Goal: Navigation & Orientation: Find specific page/section

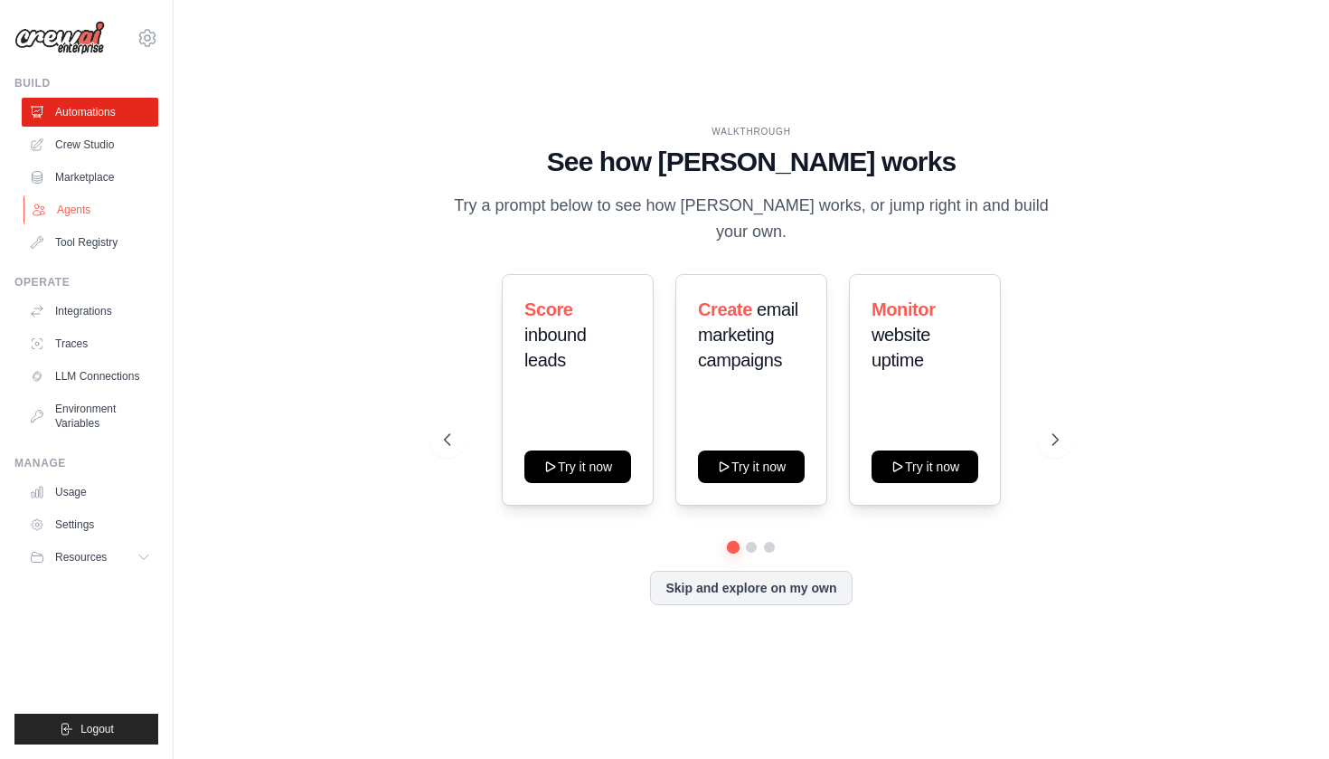
click at [81, 207] on link "Agents" at bounding box center [92, 209] width 137 height 29
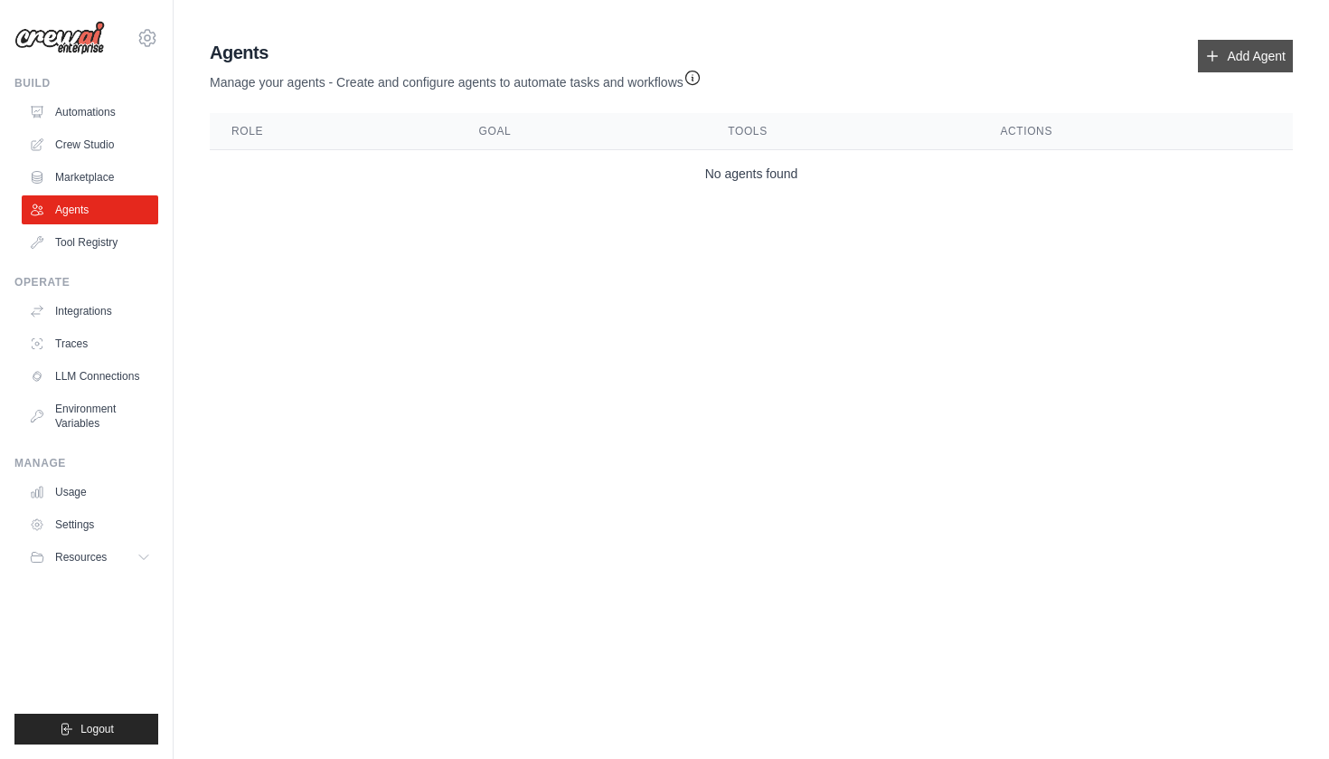
click at [1261, 65] on link "Add Agent" at bounding box center [1245, 56] width 95 height 33
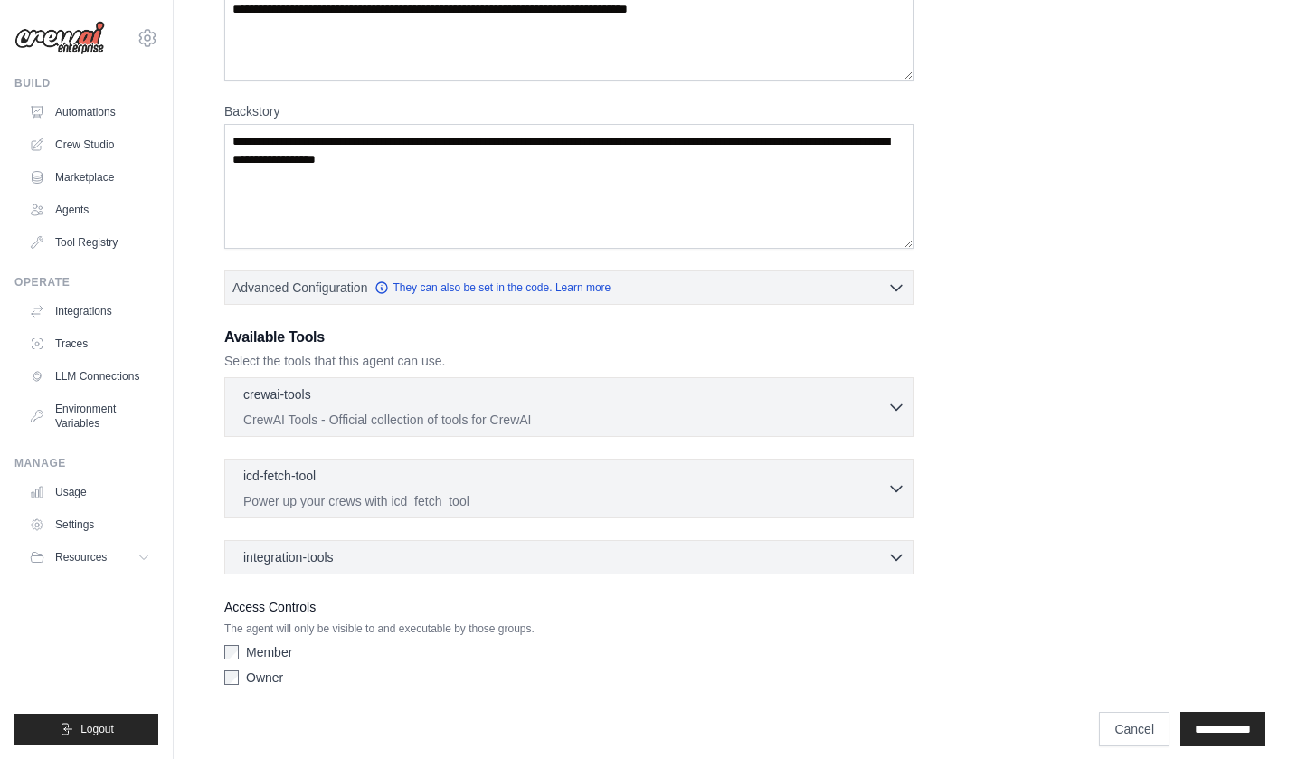
scroll to position [212, 0]
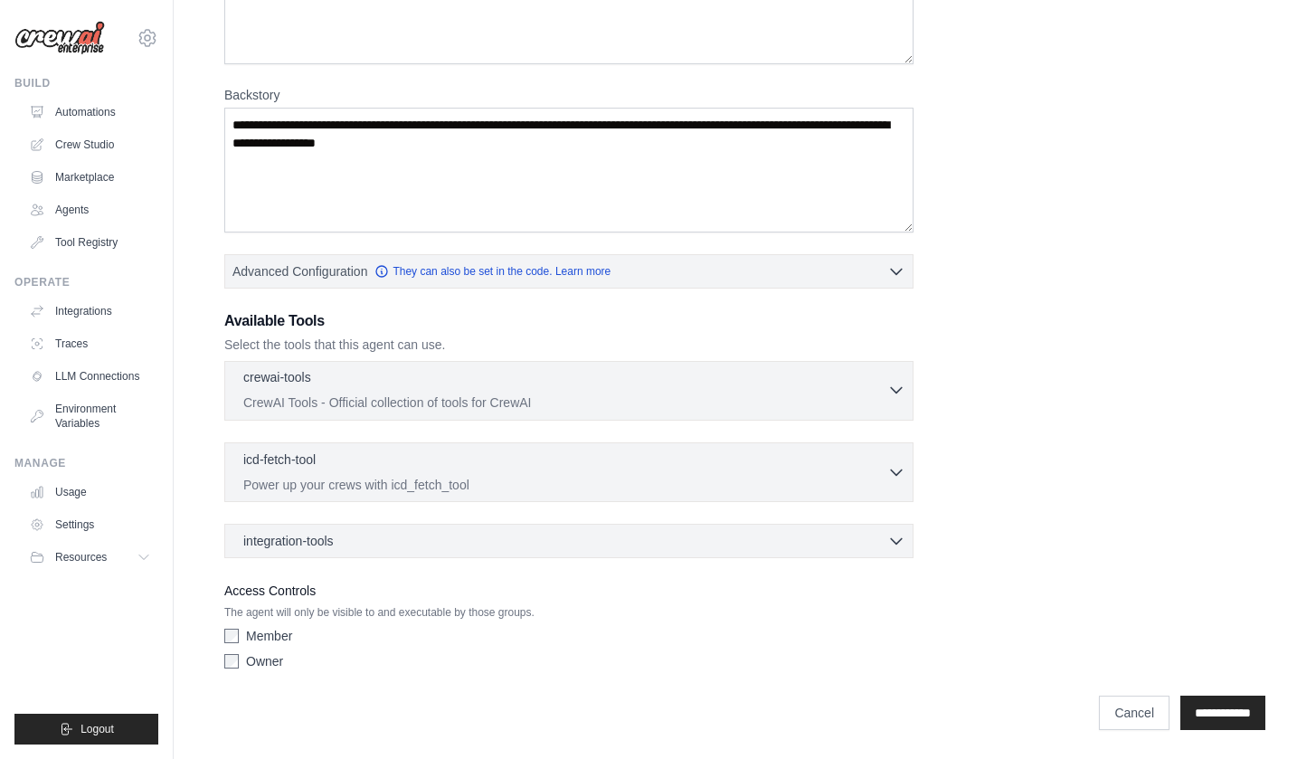
click at [373, 394] on p "CrewAI Tools - Official collection of tools for CrewAI" at bounding box center [565, 402] width 644 height 18
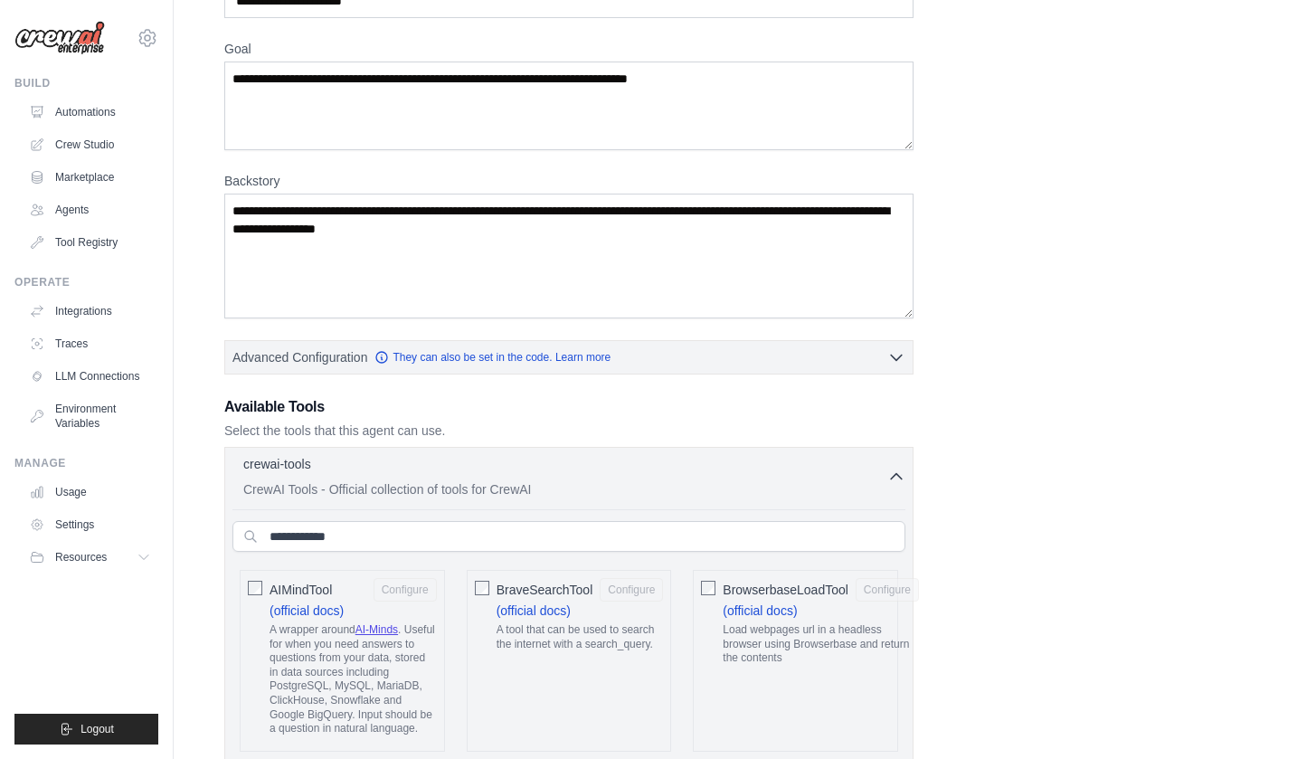
scroll to position [98, 0]
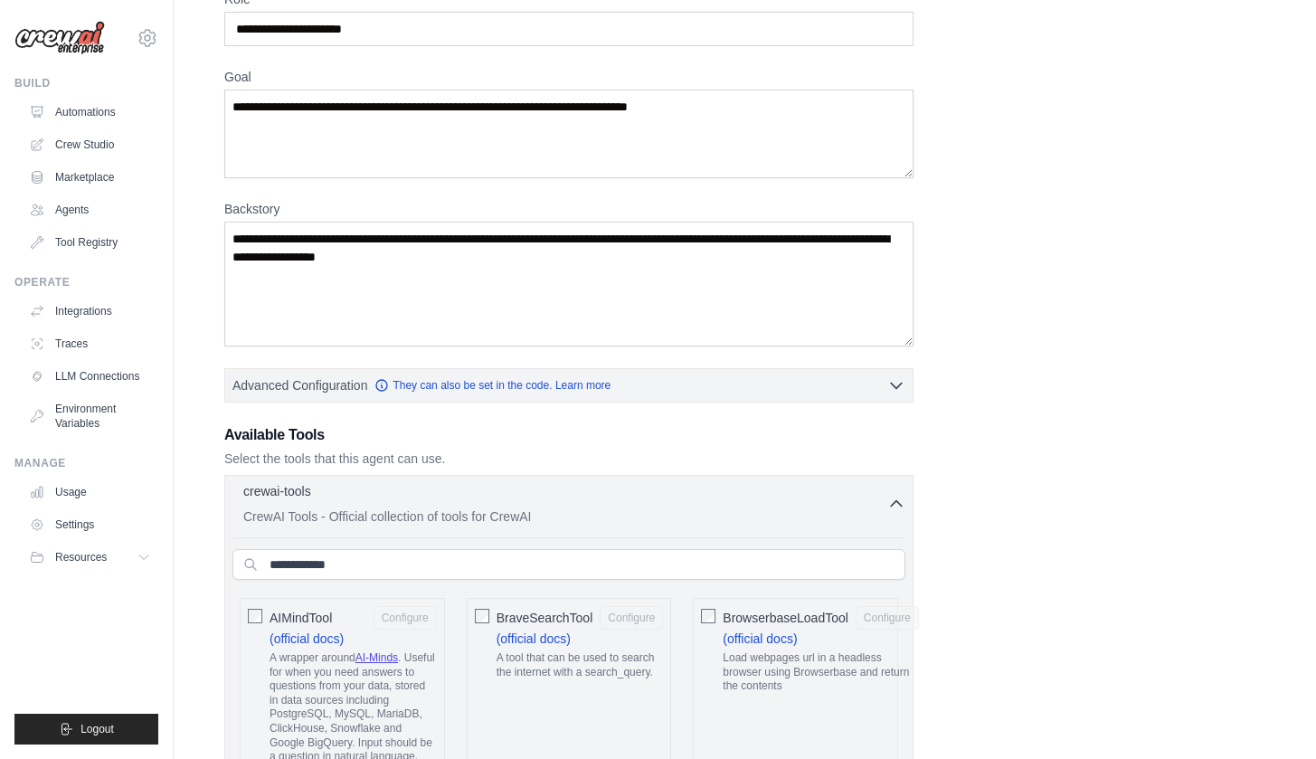
click at [363, 507] on p "CrewAI Tools - Official collection of tools for CrewAI" at bounding box center [565, 516] width 644 height 18
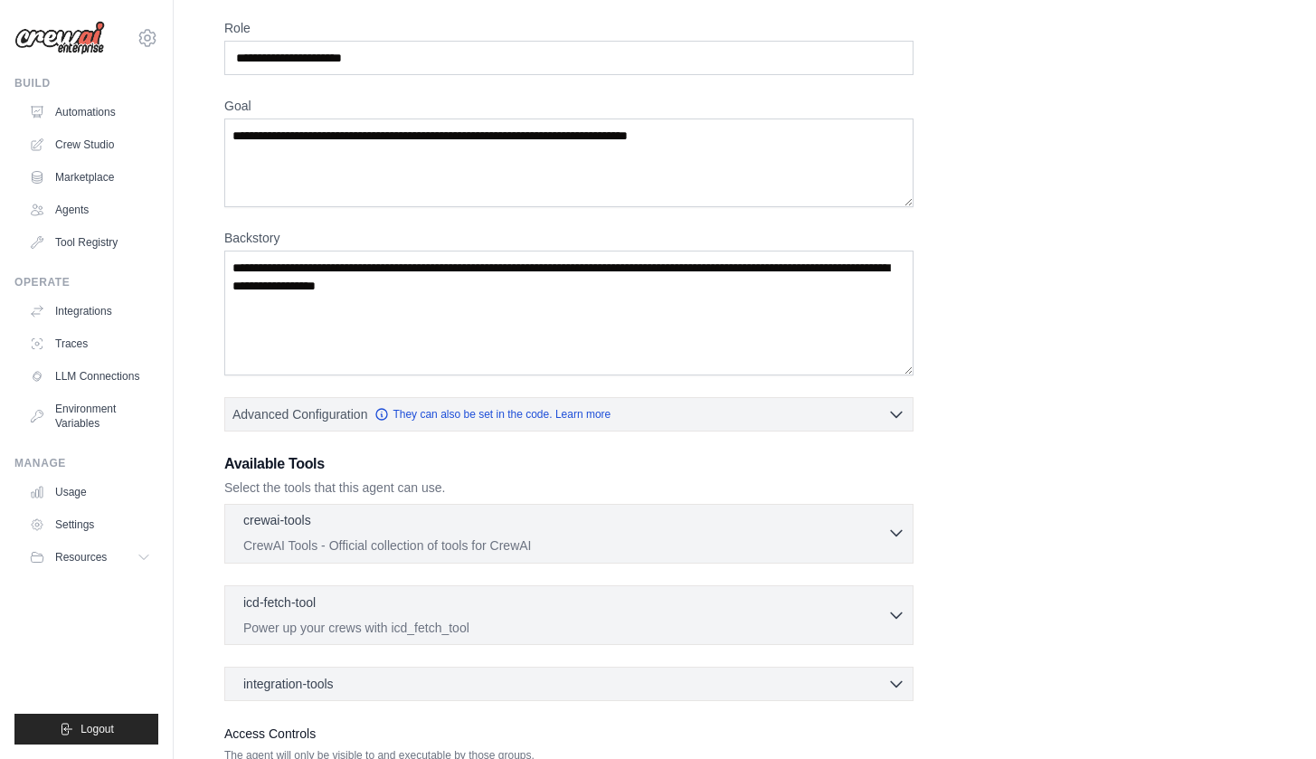
scroll to position [212, 0]
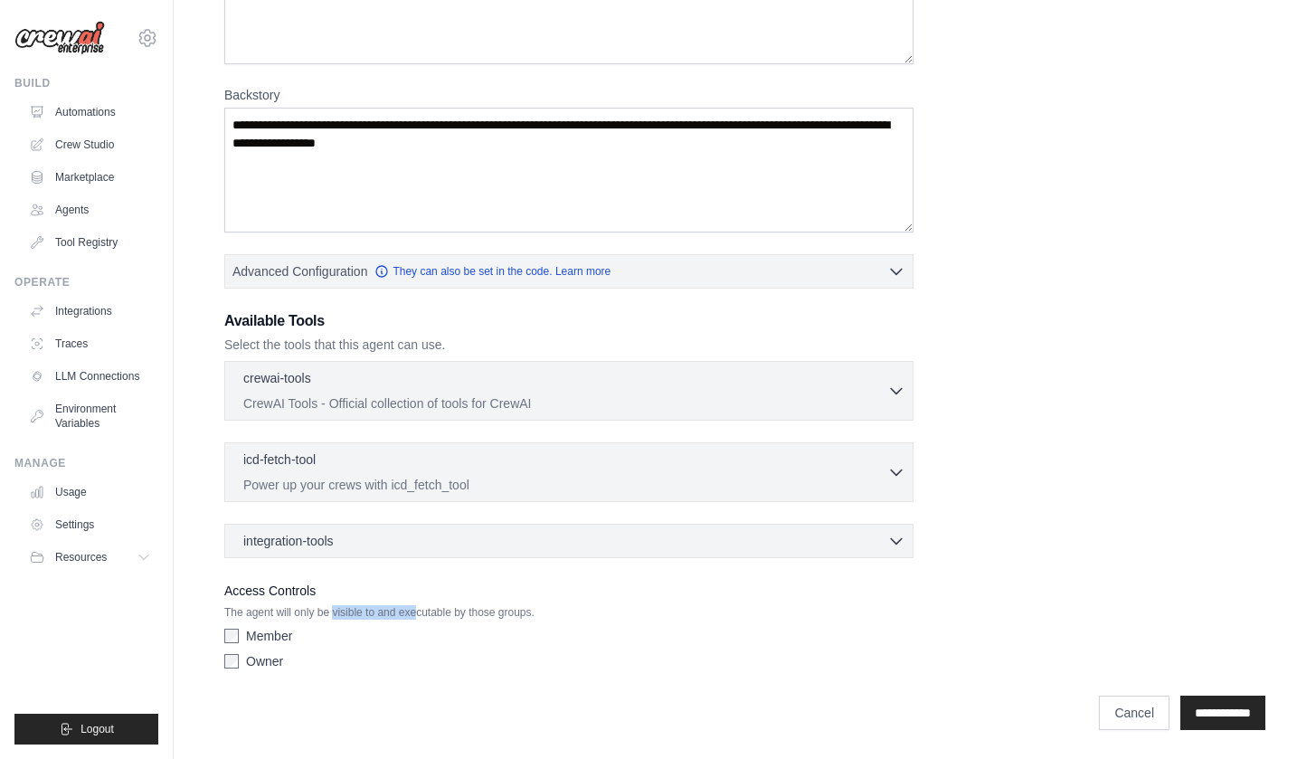
drag, startPoint x: 331, startPoint y: 617, endPoint x: 413, endPoint y: 610, distance: 82.5
click at [413, 610] on p "The agent will only be visible to and executable by those groups." at bounding box center [568, 612] width 689 height 14
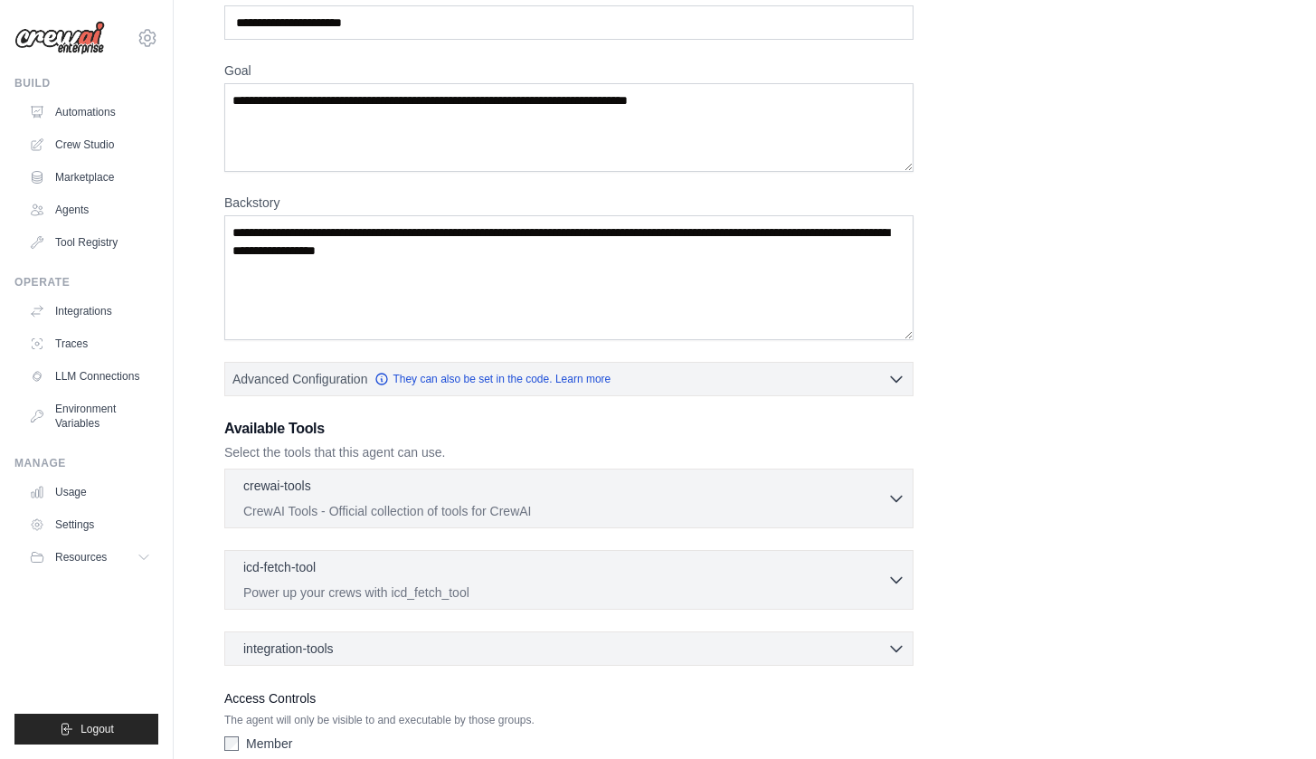
scroll to position [0, 0]
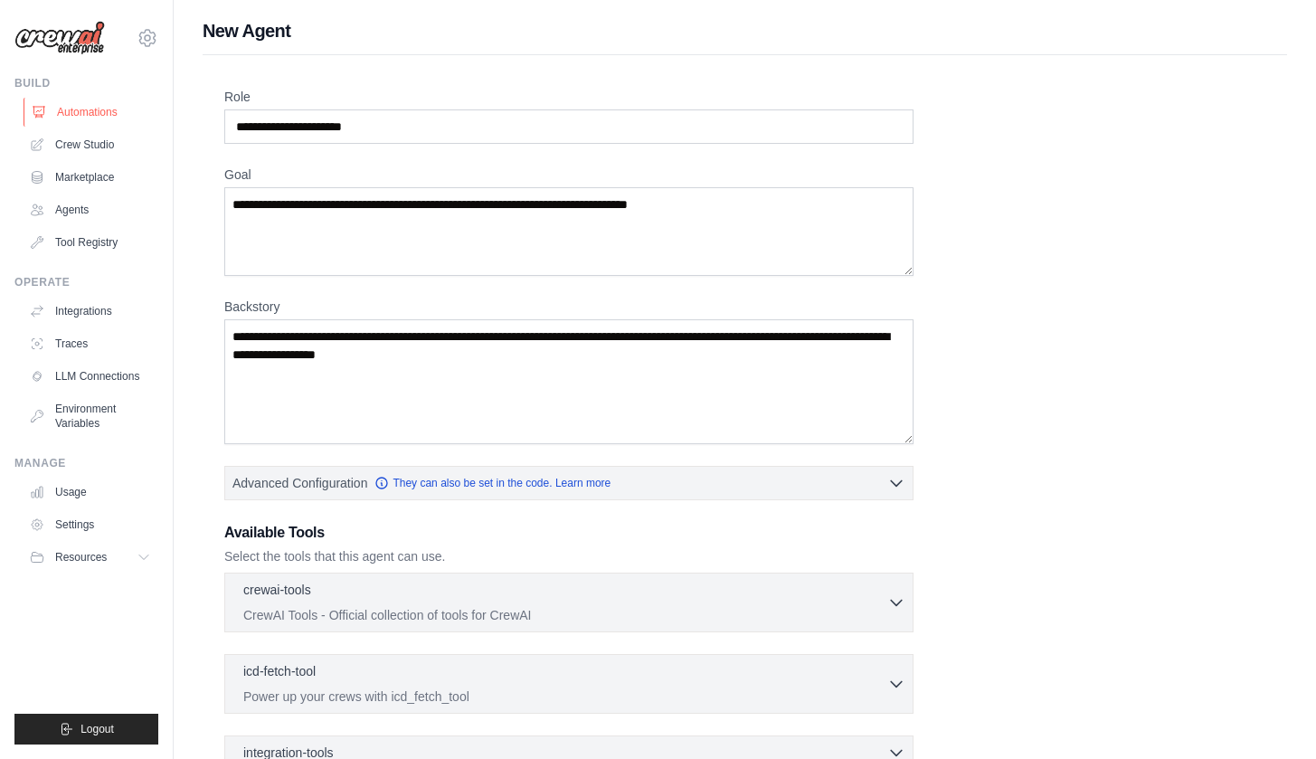
click at [90, 118] on link "Automations" at bounding box center [92, 112] width 137 height 29
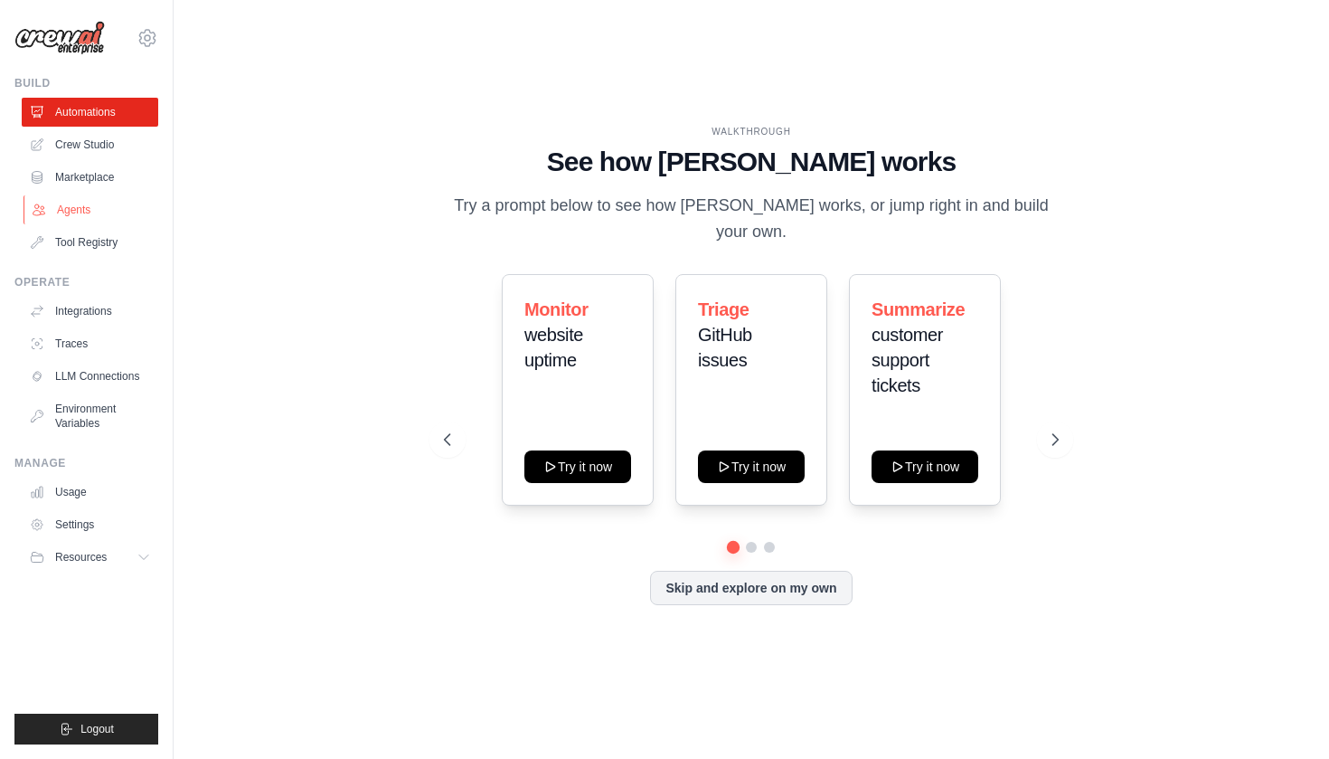
click at [95, 202] on link "Agents" at bounding box center [92, 209] width 137 height 29
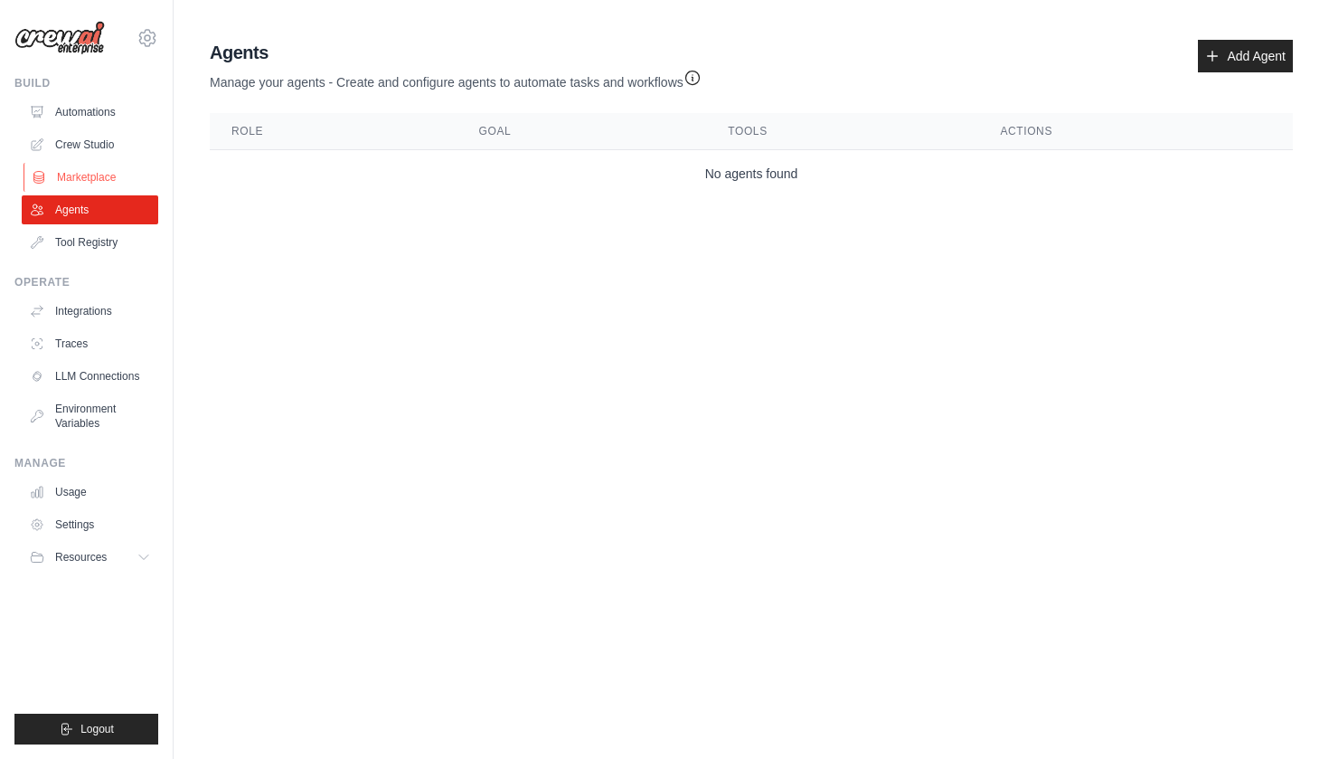
click at [97, 171] on link "Marketplace" at bounding box center [92, 177] width 137 height 29
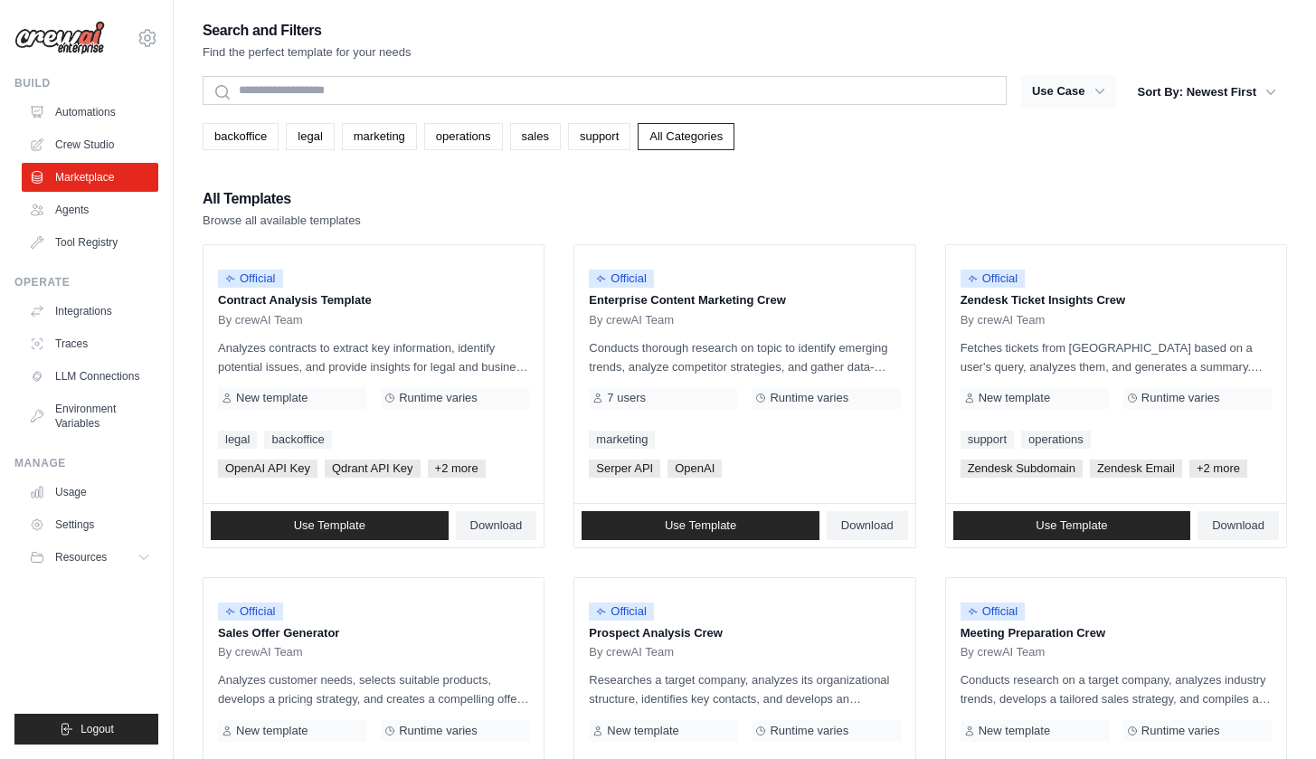
click at [1082, 95] on button "Use Case" at bounding box center [1068, 91] width 95 height 33
click at [1073, 92] on button "Use Case" at bounding box center [1068, 91] width 95 height 33
